Goal: Information Seeking & Learning: Check status

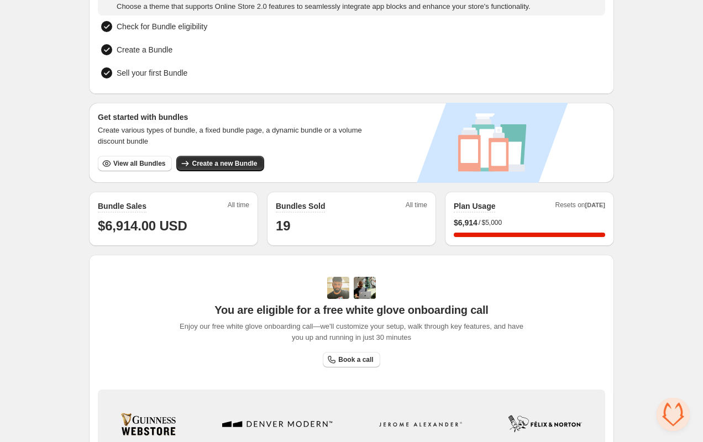
scroll to position [116, 0]
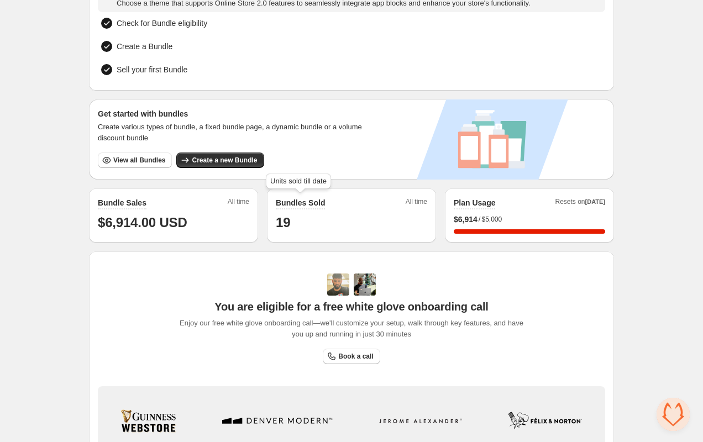
click at [285, 201] on h2 "Bundles Sold" at bounding box center [300, 202] width 49 height 11
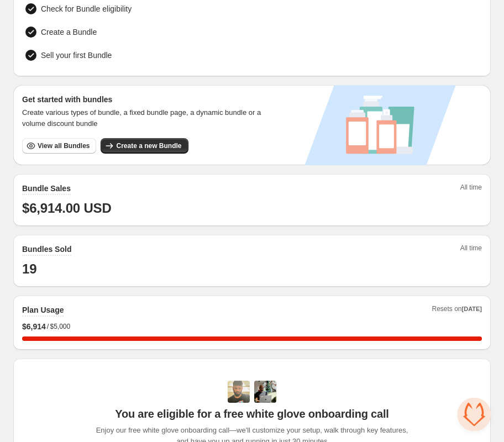
scroll to position [143, 0]
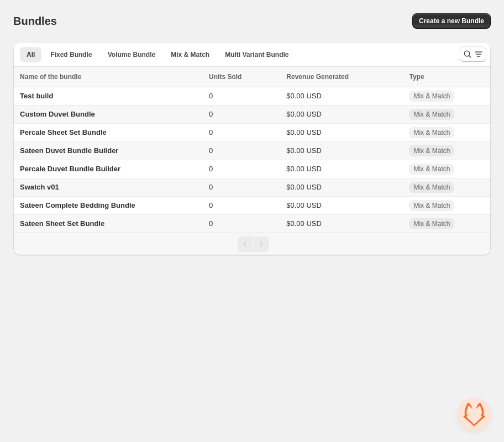
click at [142, 332] on body "Home Bundles Analytics Plan and Billing Bundles. This page is ready Bundles Cre…" at bounding box center [252, 221] width 504 height 442
click at [39, 52] on button "All" at bounding box center [31, 54] width 22 height 15
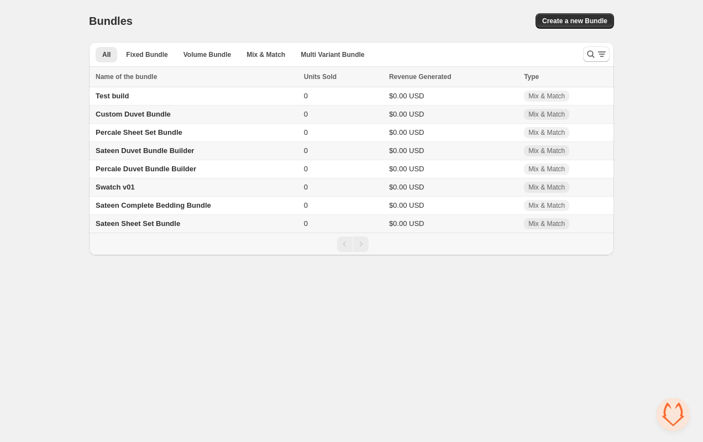
click at [362, 247] on div "Pagination" at bounding box center [360, 244] width 15 height 15
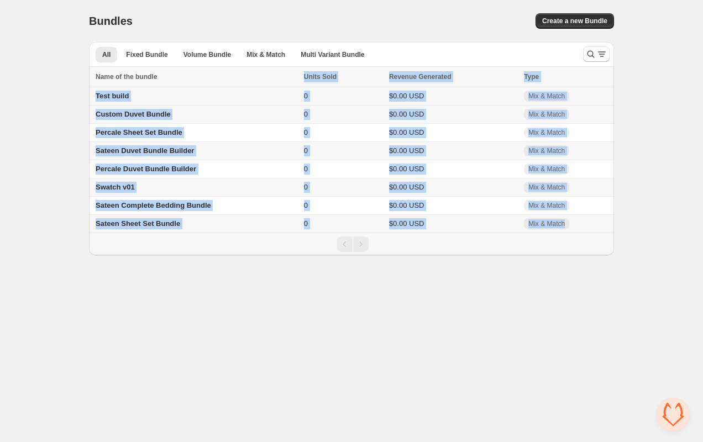
drag, startPoint x: 343, startPoint y: 250, endPoint x: 163, endPoint y: 74, distance: 252.2
click at [161, 71] on div "Name of the bundle Name of the bundle Units Sold Revenue Generated Type Select …" at bounding box center [351, 161] width 525 height 189
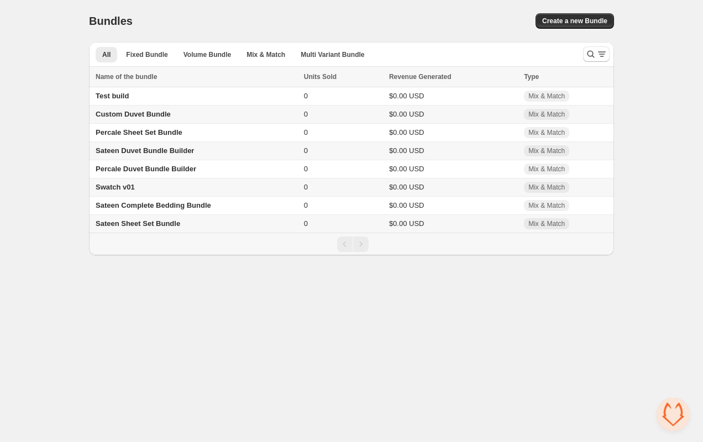
click at [69, 137] on div "Home Bundles Analytics Plan and Billing Bundles. This page is ready Bundles Cre…" at bounding box center [351, 127] width 703 height 255
click at [359, 246] on div "Pagination" at bounding box center [360, 244] width 15 height 15
